Goal: Task Accomplishment & Management: Manage account settings

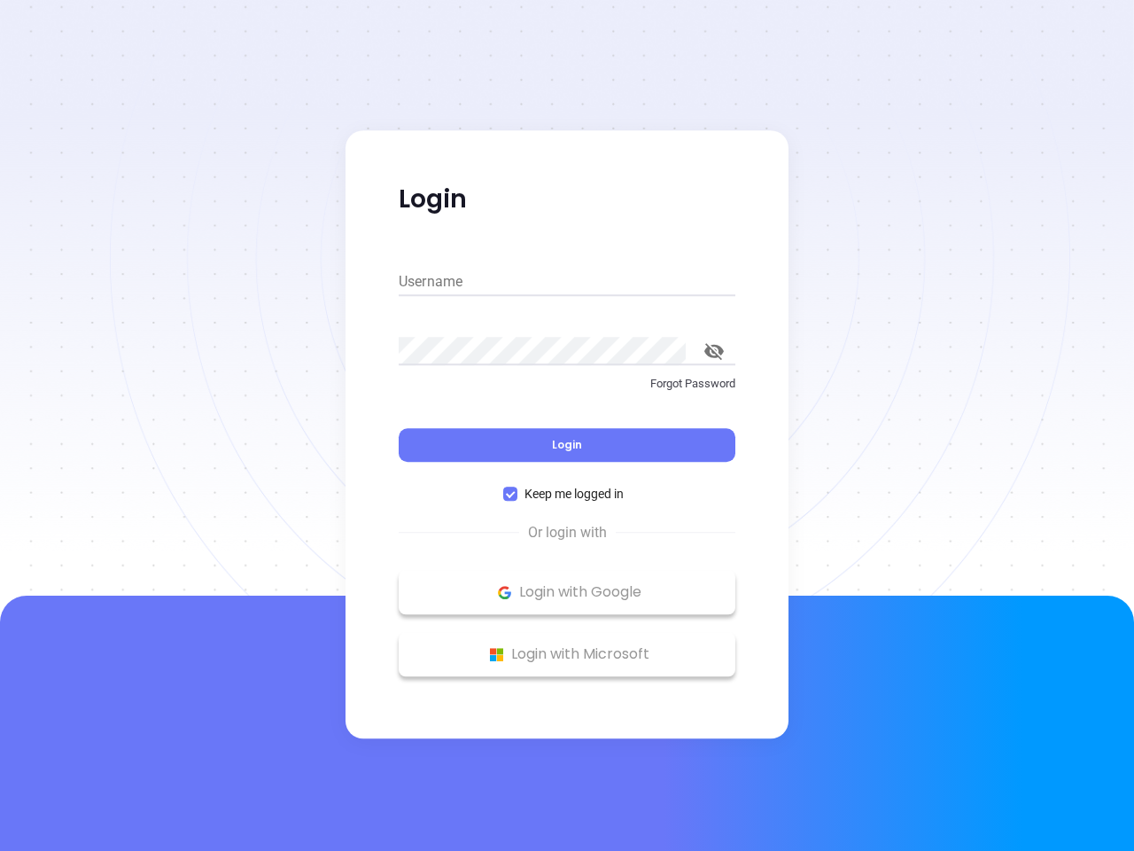
click at [567, 425] on div "Login" at bounding box center [567, 434] width 337 height 55
click at [567, 282] on input "Username" at bounding box center [567, 282] width 337 height 28
click at [714, 351] on icon "toggle password visibility" at bounding box center [713, 351] width 19 height 17
click at [567, 445] on span "Login" at bounding box center [567, 444] width 30 height 15
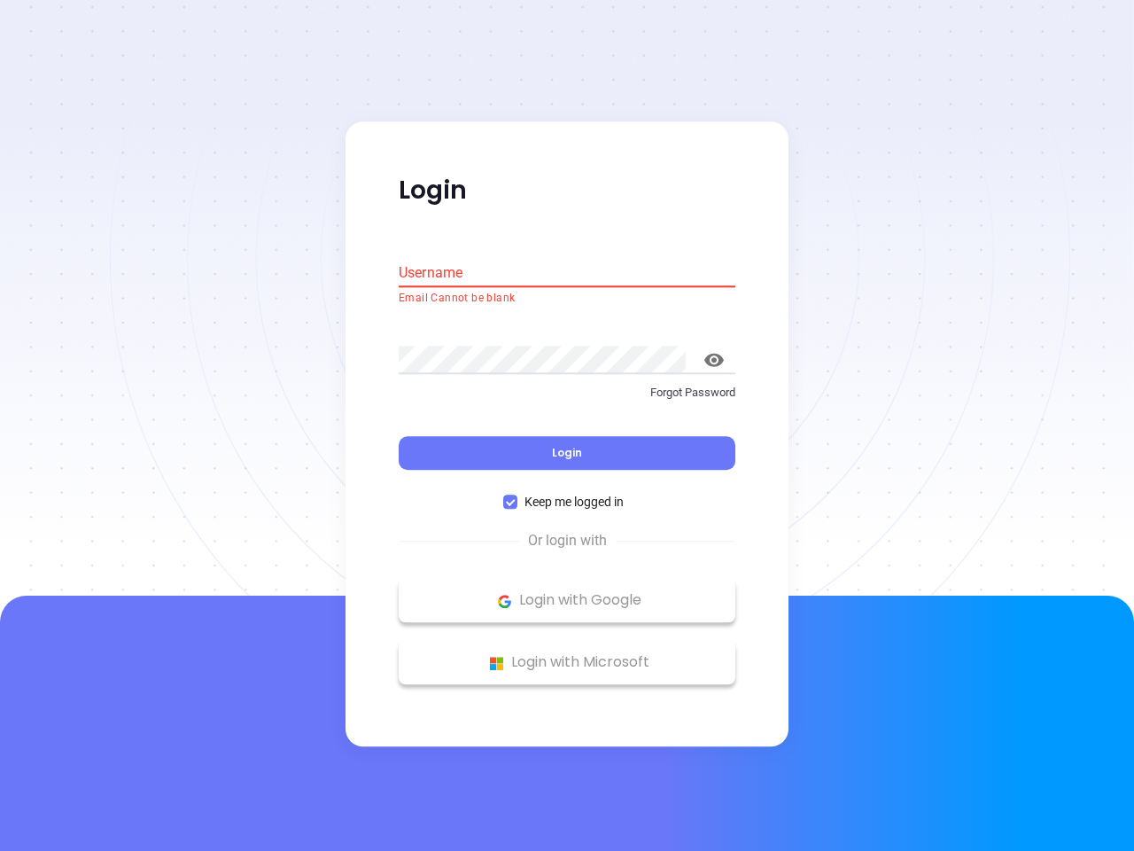
click at [567, 494] on span "Keep me logged in" at bounding box center [573, 502] width 113 height 19
click at [517, 495] on input "Keep me logged in" at bounding box center [510, 502] width 14 height 14
checkbox input "false"
click at [567, 592] on p "Login with Google" at bounding box center [567, 600] width 319 height 27
click at [567, 654] on p "Login with Microsoft" at bounding box center [567, 662] width 319 height 27
